Goal: Find specific page/section: Find specific page/section

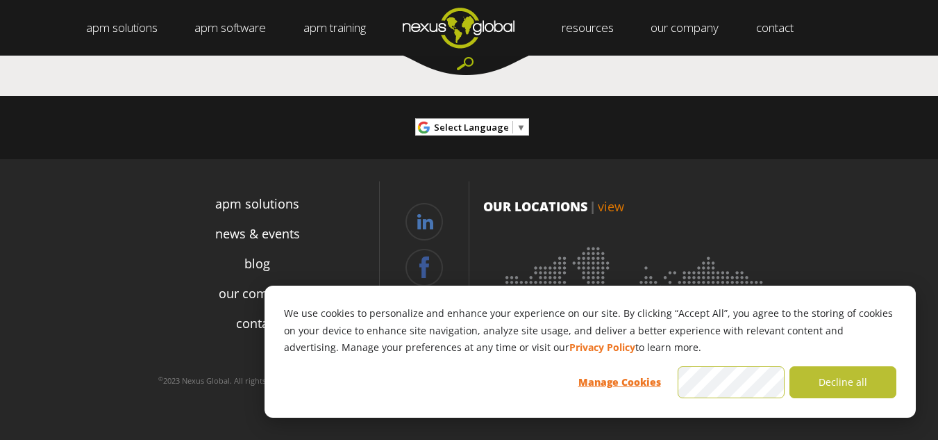
click at [778, 382] on img at bounding box center [636, 323] width 306 height 188
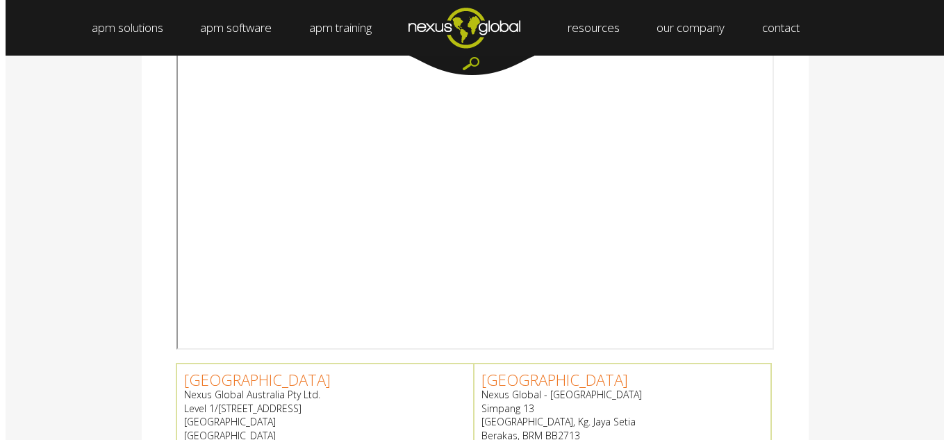
scroll to position [333, 0]
